Goal: Register for event/course

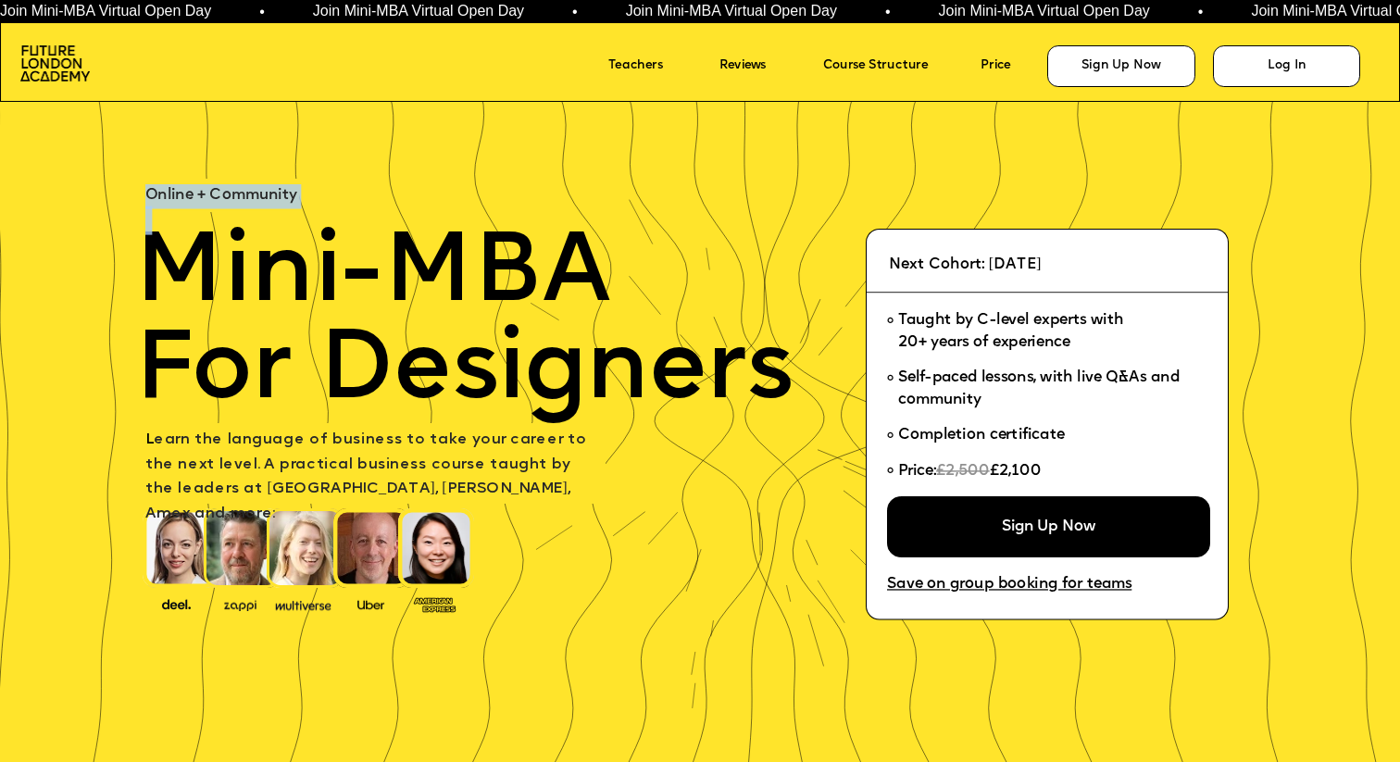
drag, startPoint x: 143, startPoint y: 240, endPoint x: 770, endPoint y: 426, distance: 653.7
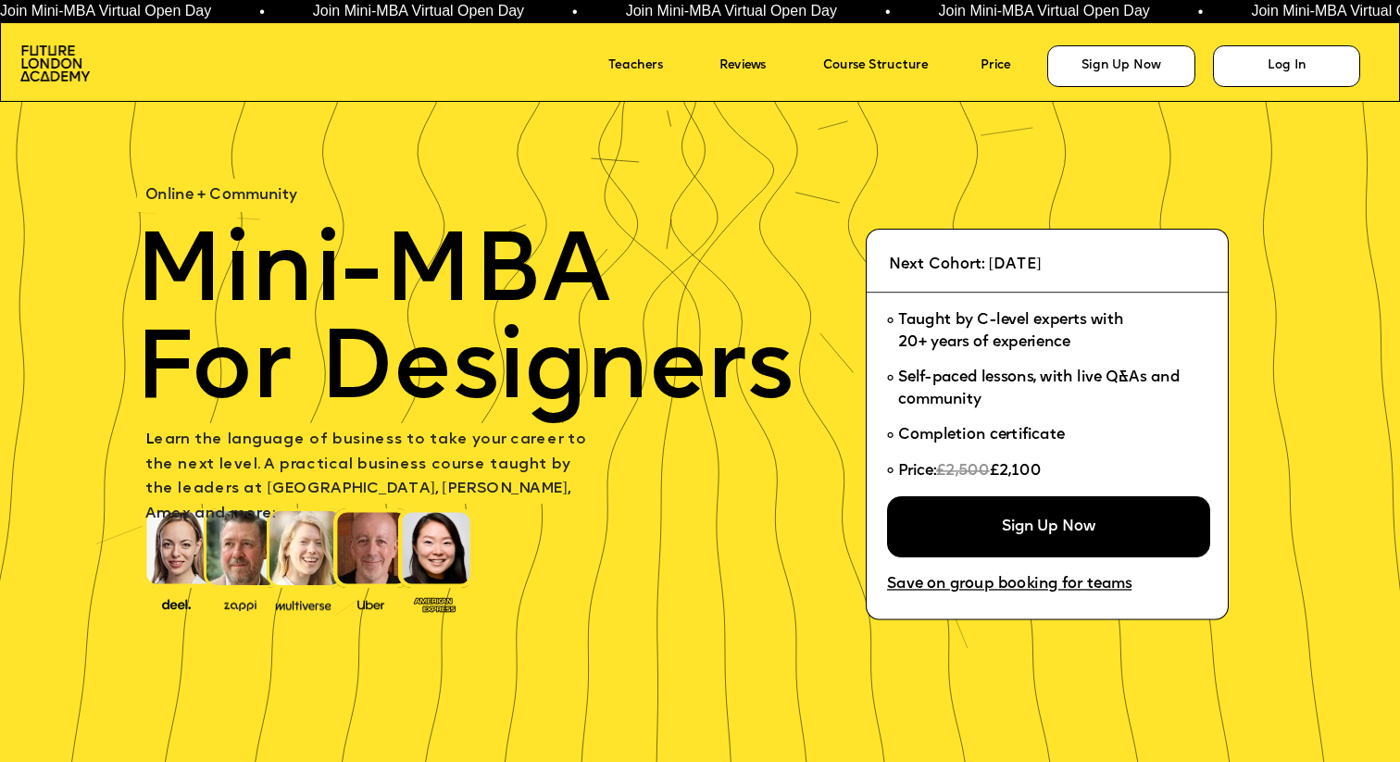
drag, startPoint x: 735, startPoint y: 180, endPoint x: 679, endPoint y: 165, distance: 57.5
click at [57, 59] on img at bounding box center [54, 62] width 69 height 35
